Goal: Task Accomplishment & Management: Complete application form

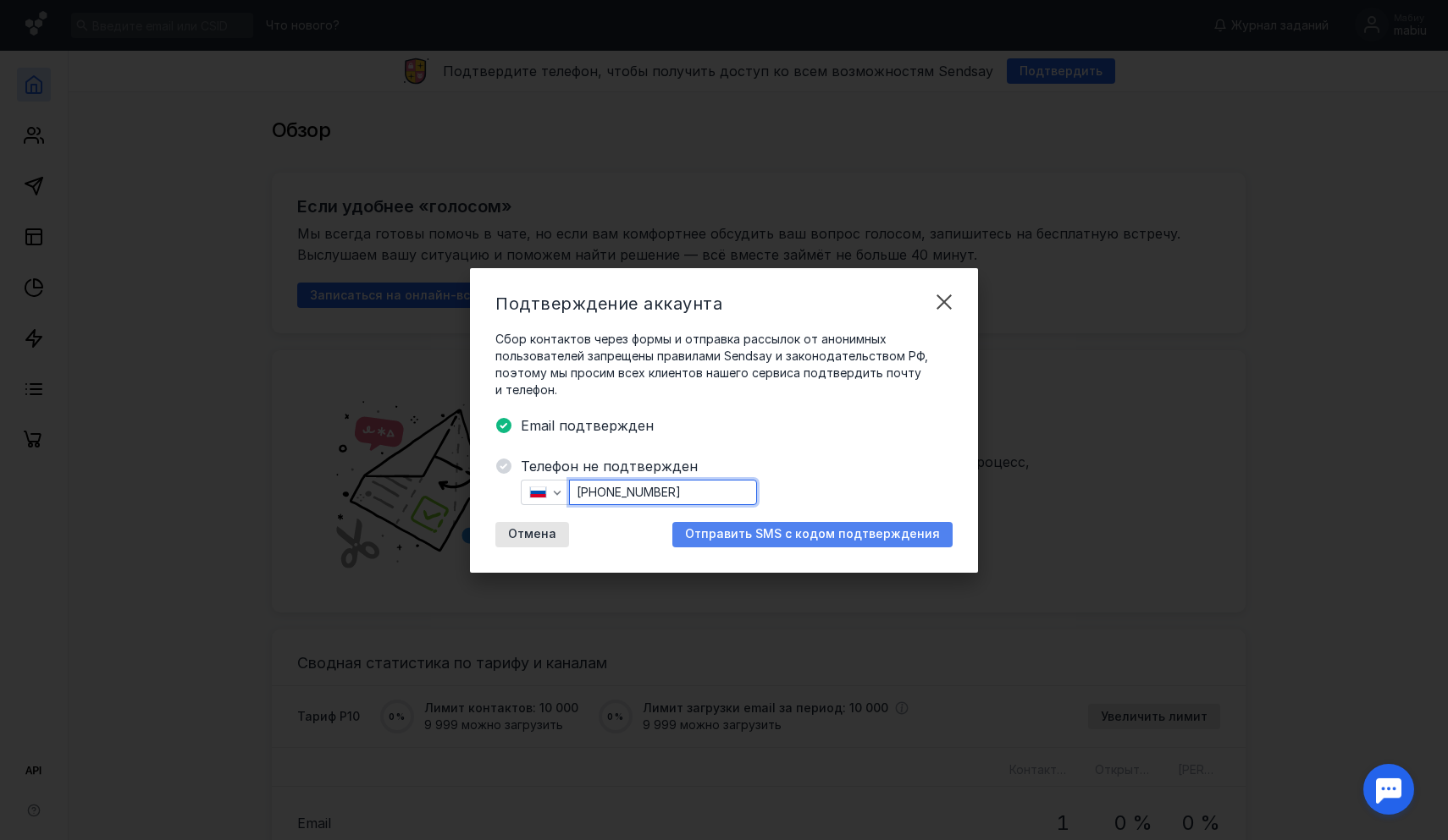
type input "[PHONE_NUMBER]"
click at [734, 532] on span "Отправить SMS с кодом подтверждения" at bounding box center [812, 534] width 255 height 15
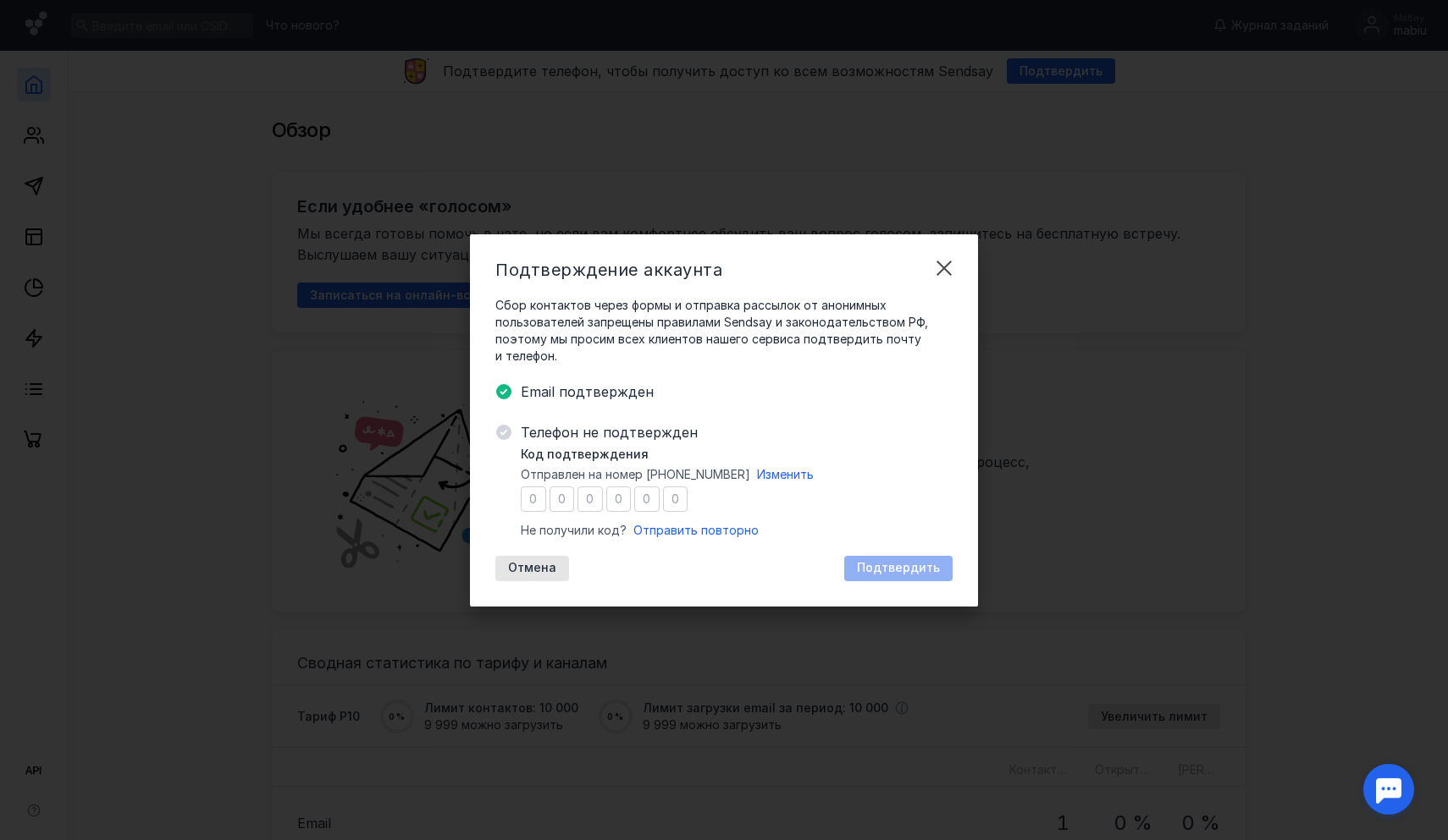
type input "8"
type input "3"
type input "0"
type input "4"
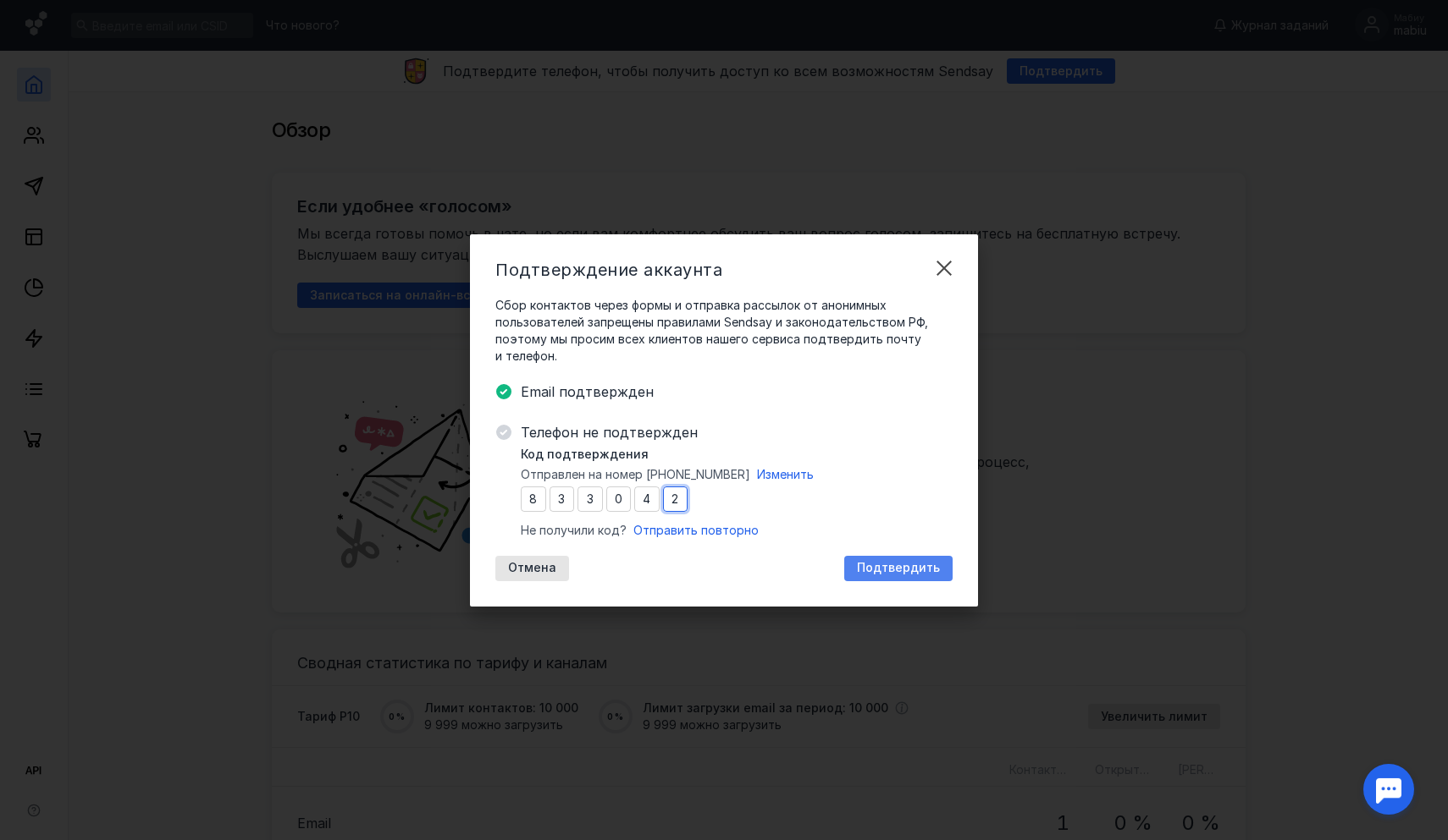
type input "2"
click at [868, 577] on div "Подтвердить" at bounding box center [898, 569] width 109 height 26
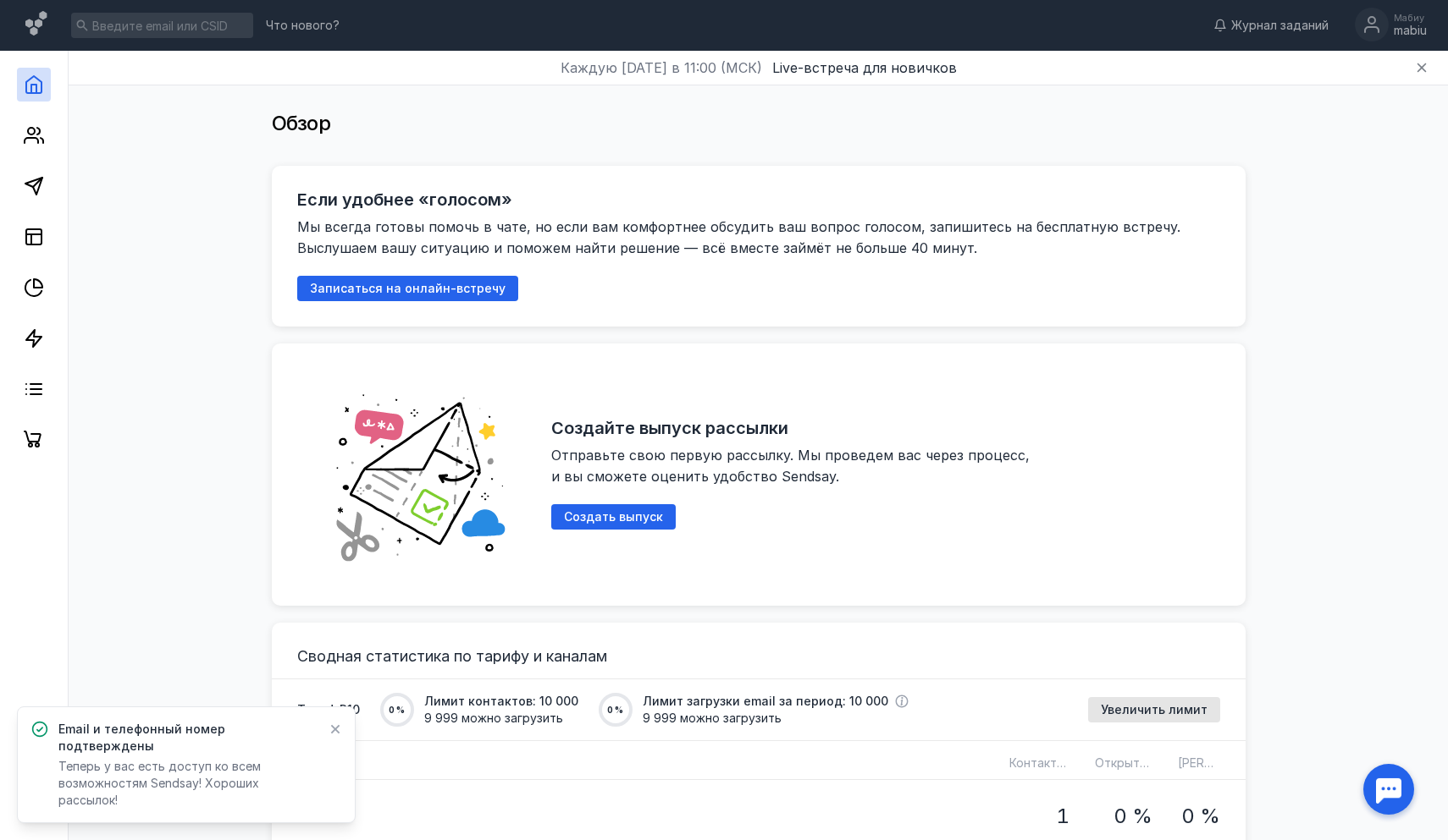
click at [338, 737] on icon at bounding box center [335, 730] width 12 height 14
